Goal: Task Accomplishment & Management: Complete application form

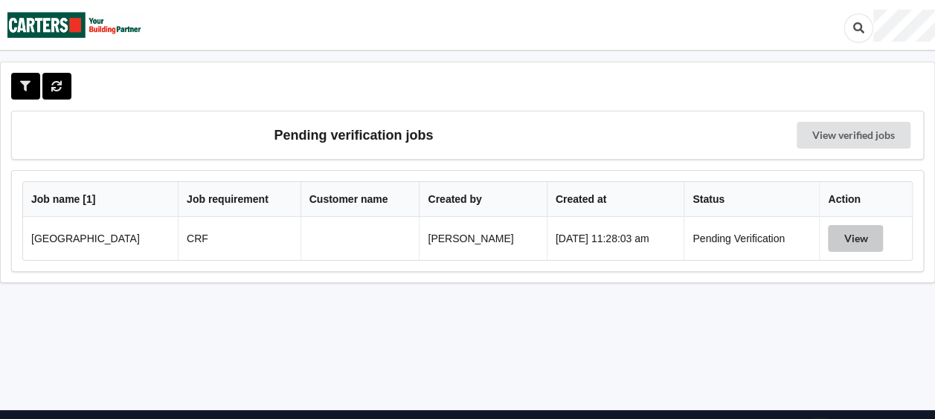
click at [851, 237] on button "View" at bounding box center [855, 238] width 55 height 27
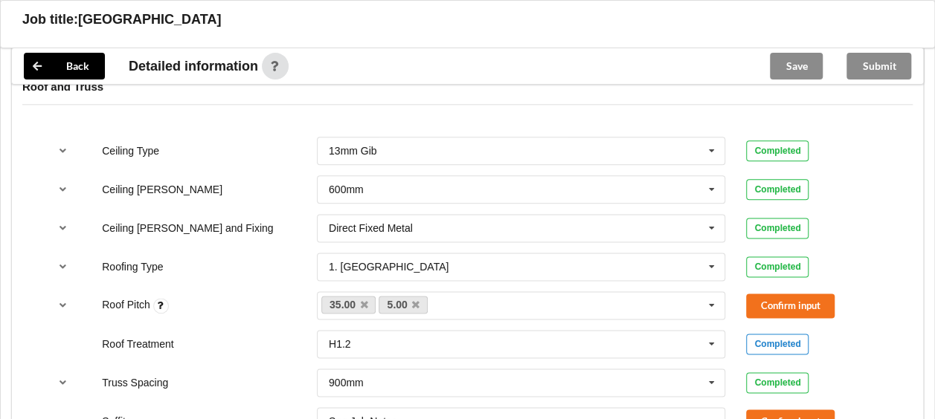
scroll to position [865, 0]
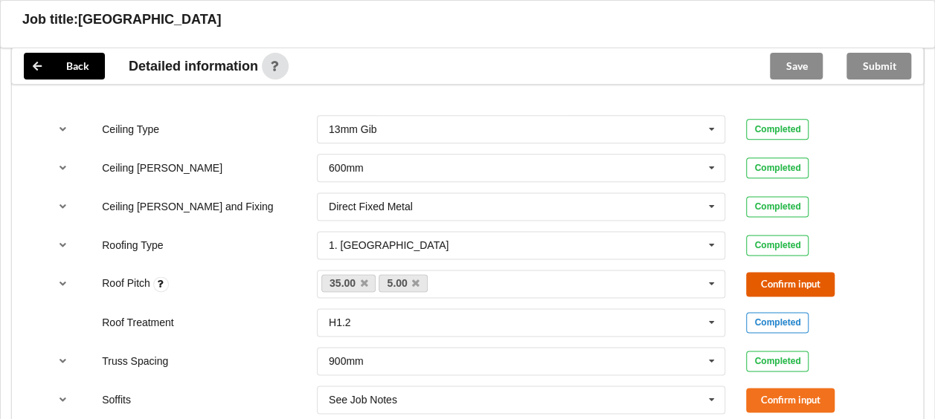
click at [790, 283] on button "Confirm input" at bounding box center [790, 284] width 88 height 25
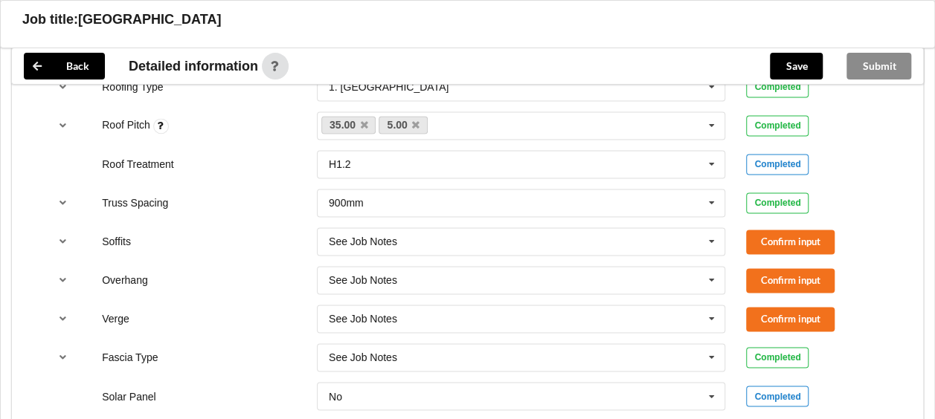
scroll to position [1028, 0]
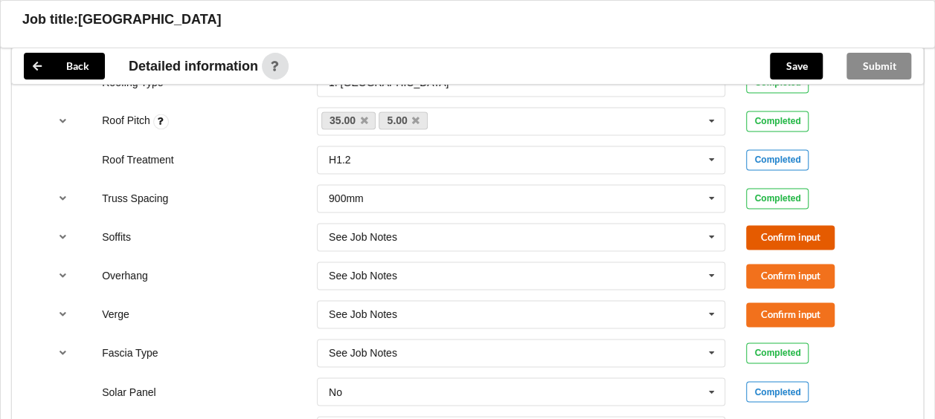
click at [796, 232] on button "Confirm input" at bounding box center [790, 237] width 88 height 25
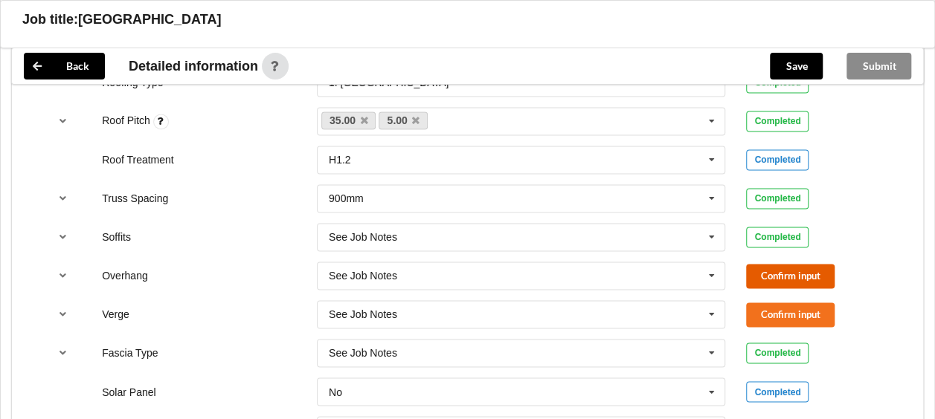
click at [788, 269] on button "Confirm input" at bounding box center [790, 276] width 88 height 25
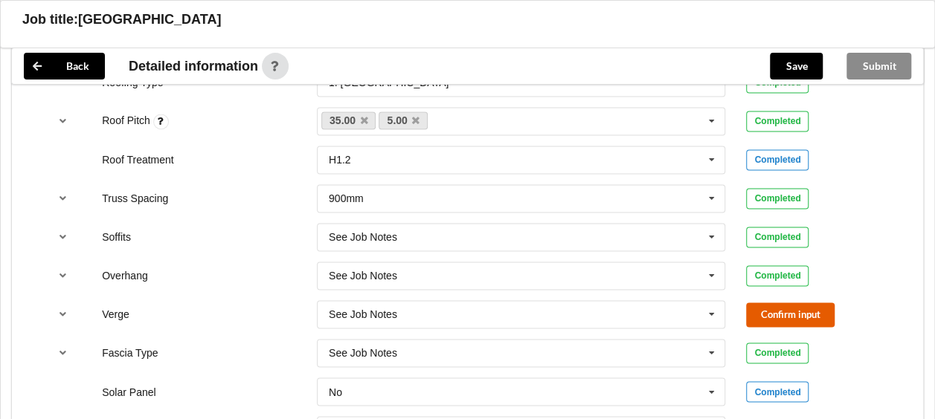
click at [785, 309] on button "Confirm input" at bounding box center [790, 315] width 88 height 25
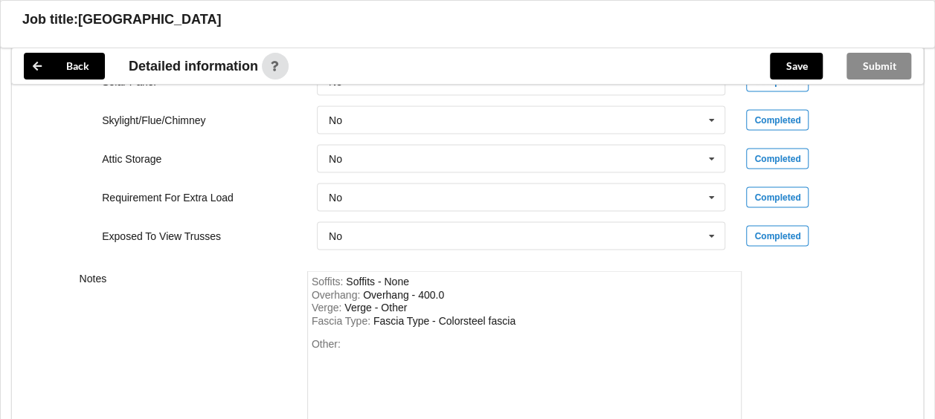
scroll to position [1468, 0]
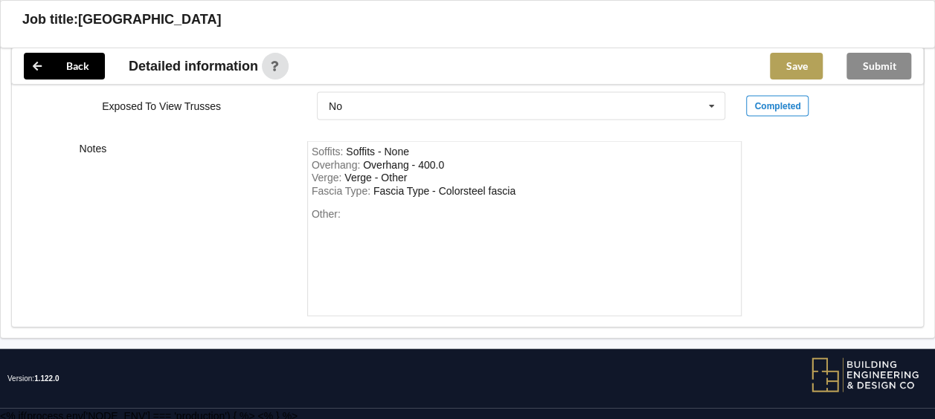
click at [791, 64] on button "Save" at bounding box center [796, 66] width 53 height 27
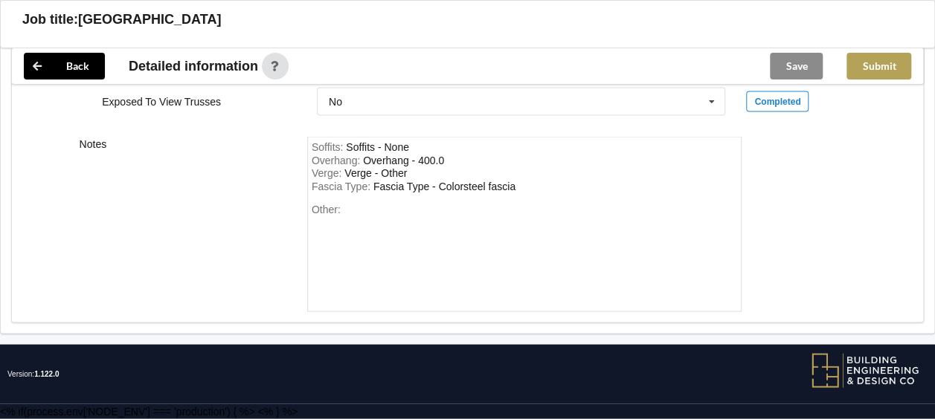
scroll to position [1400, 0]
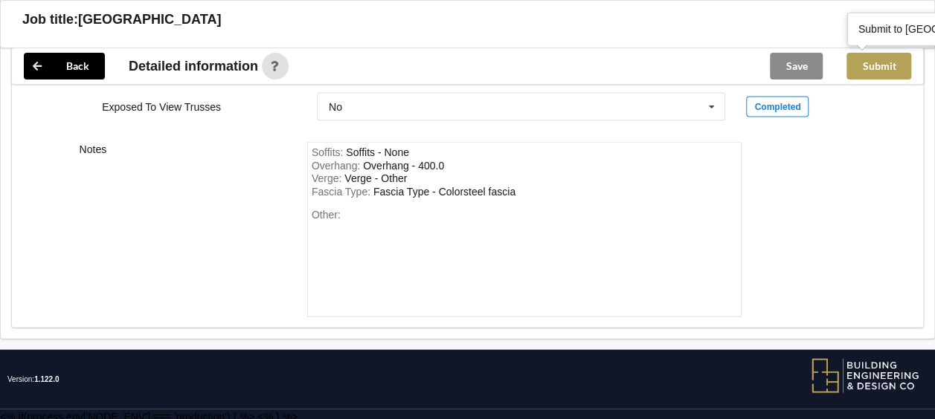
click at [876, 65] on button "Submit" at bounding box center [878, 66] width 65 height 27
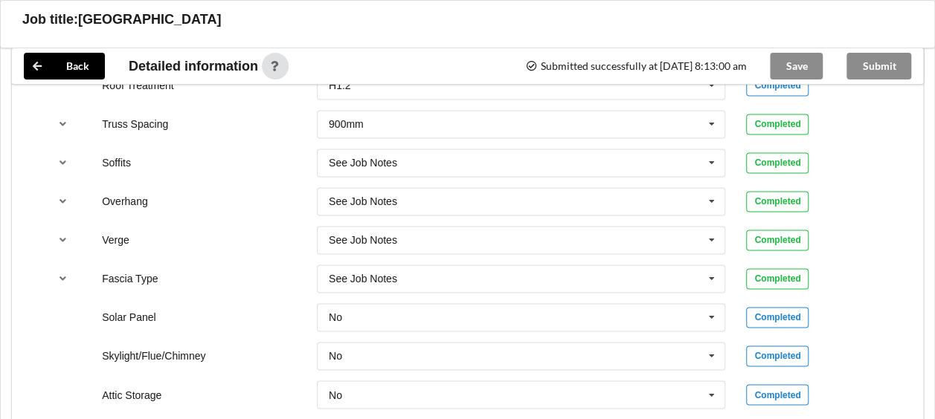
scroll to position [452, 0]
